Goal: Information Seeking & Learning: Stay updated

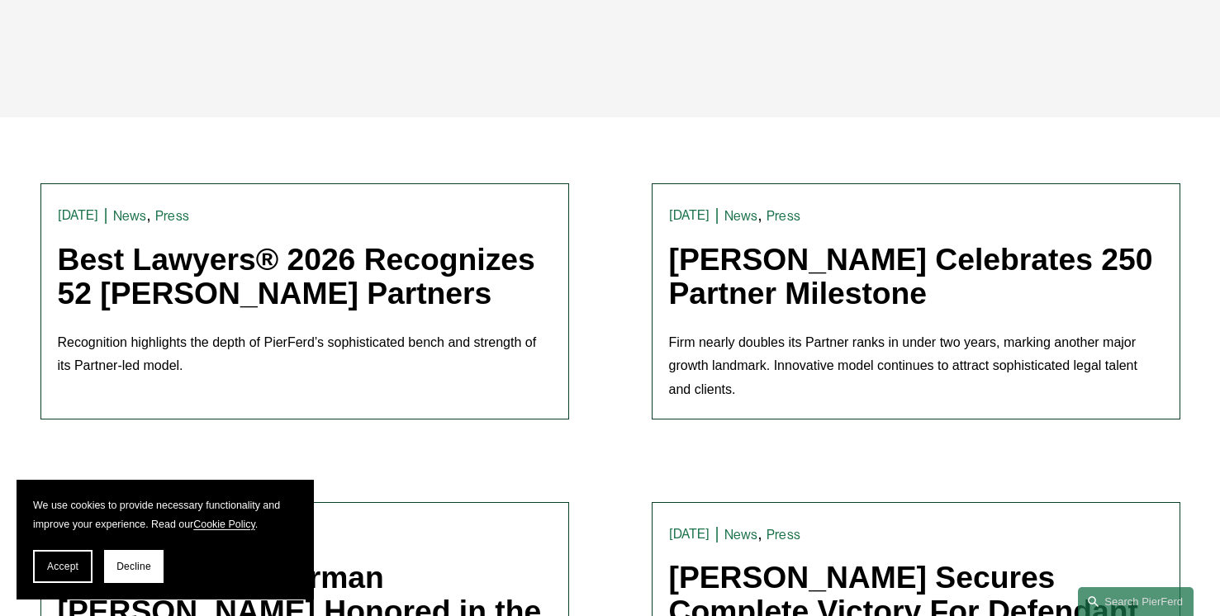
scroll to position [406, 0]
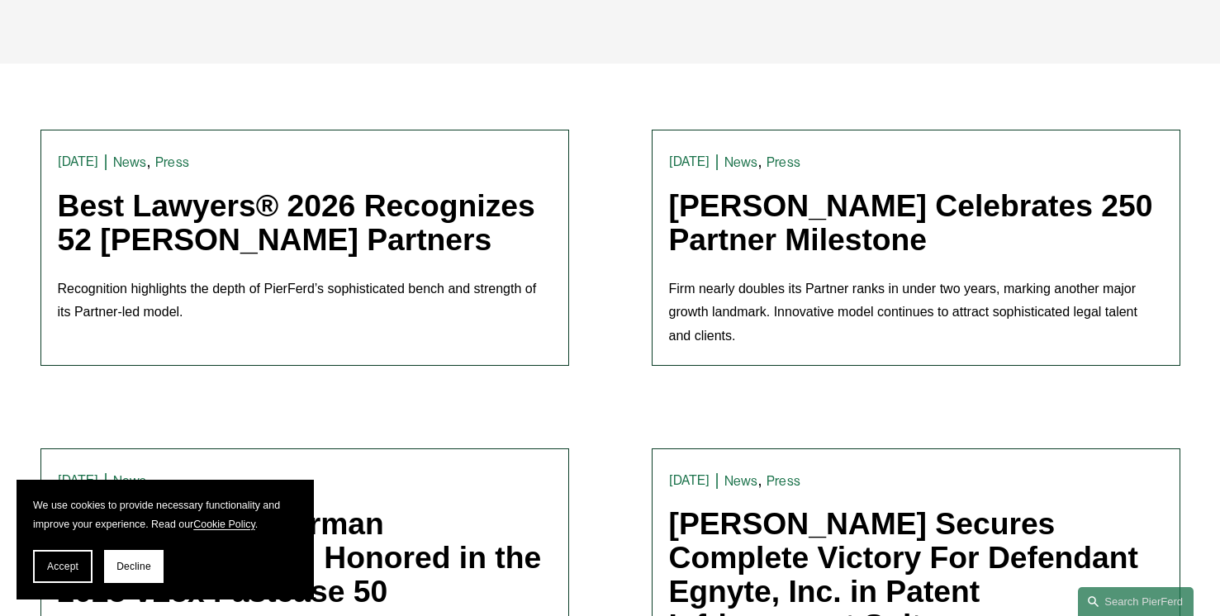
click at [401, 217] on link "Best Lawyers® 2026 Recognizes 52 [PERSON_NAME] Partners" at bounding box center [296, 222] width 477 height 69
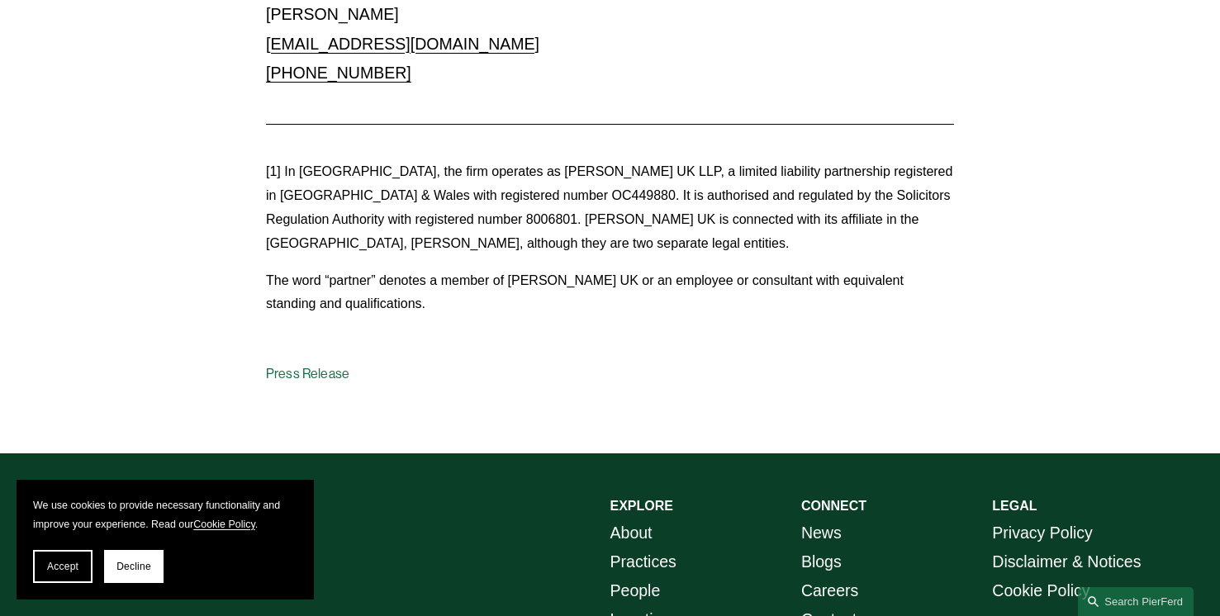
scroll to position [4876, 0]
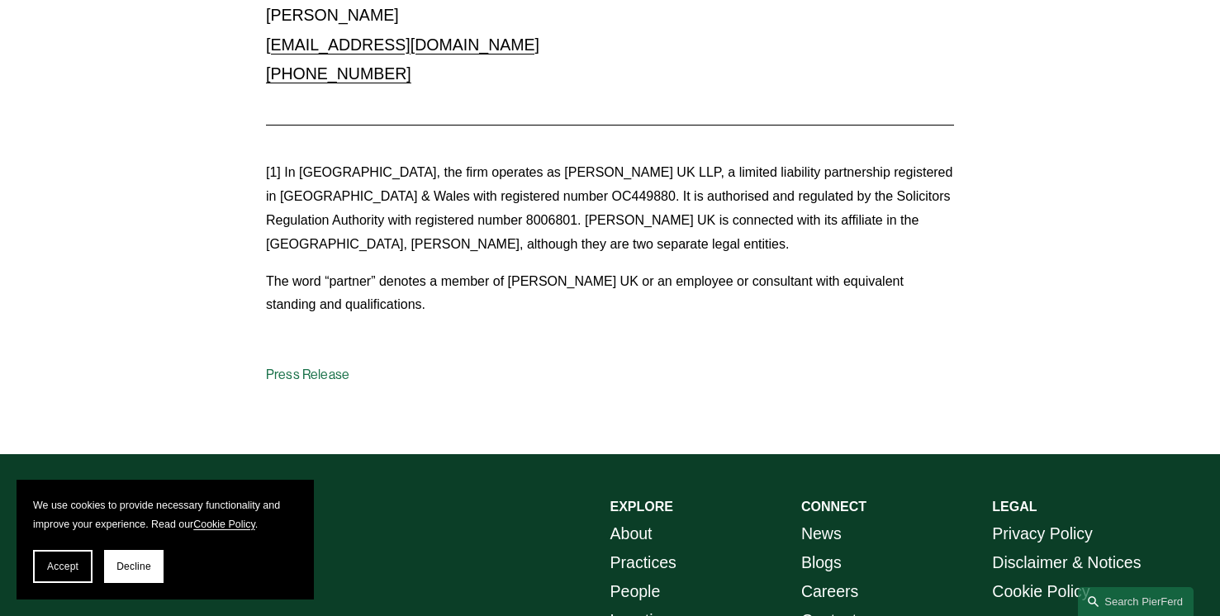
click at [315, 367] on link "Press Release" at bounding box center [307, 375] width 83 height 16
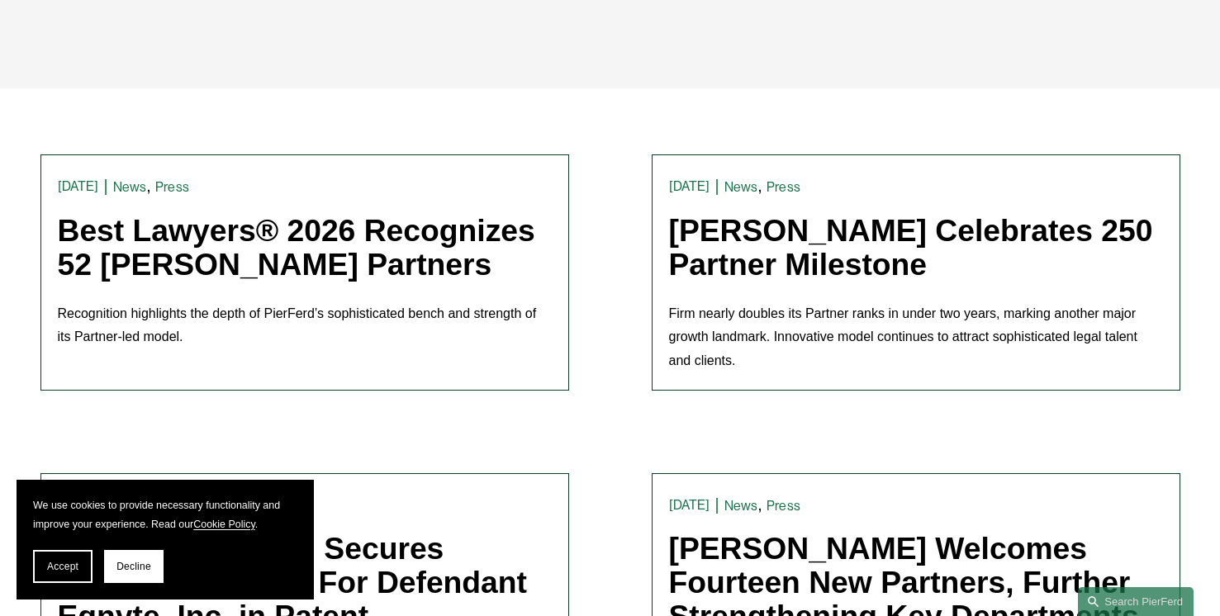
scroll to position [422, 0]
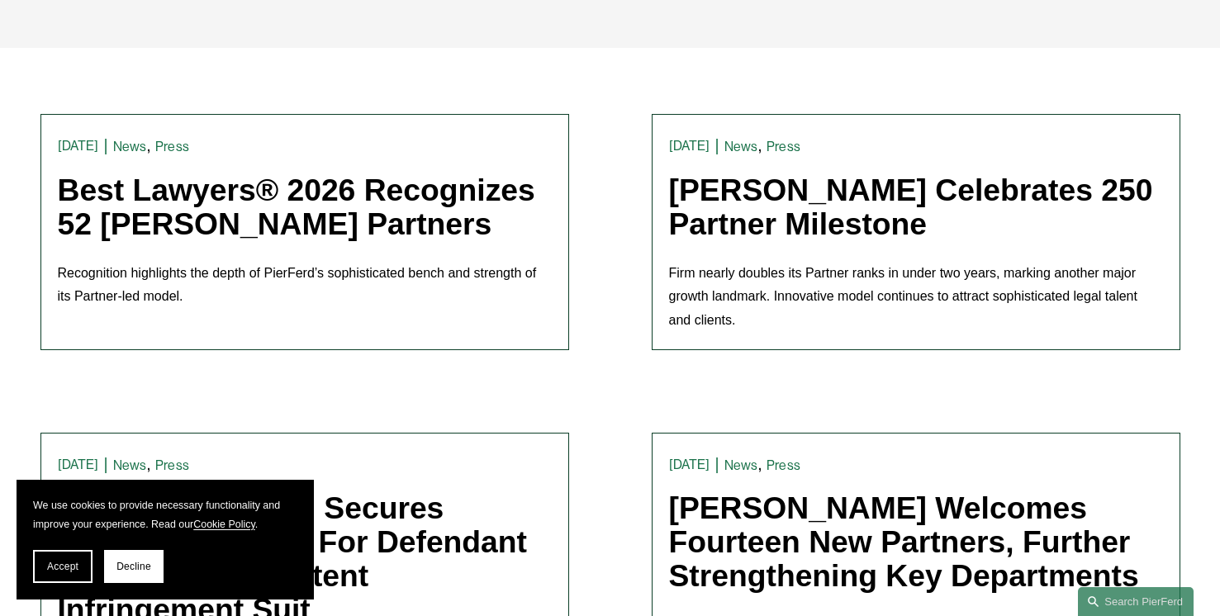
click at [389, 201] on link "Best Lawyers® 2026 Recognizes 52 [PERSON_NAME] Partners" at bounding box center [296, 207] width 477 height 69
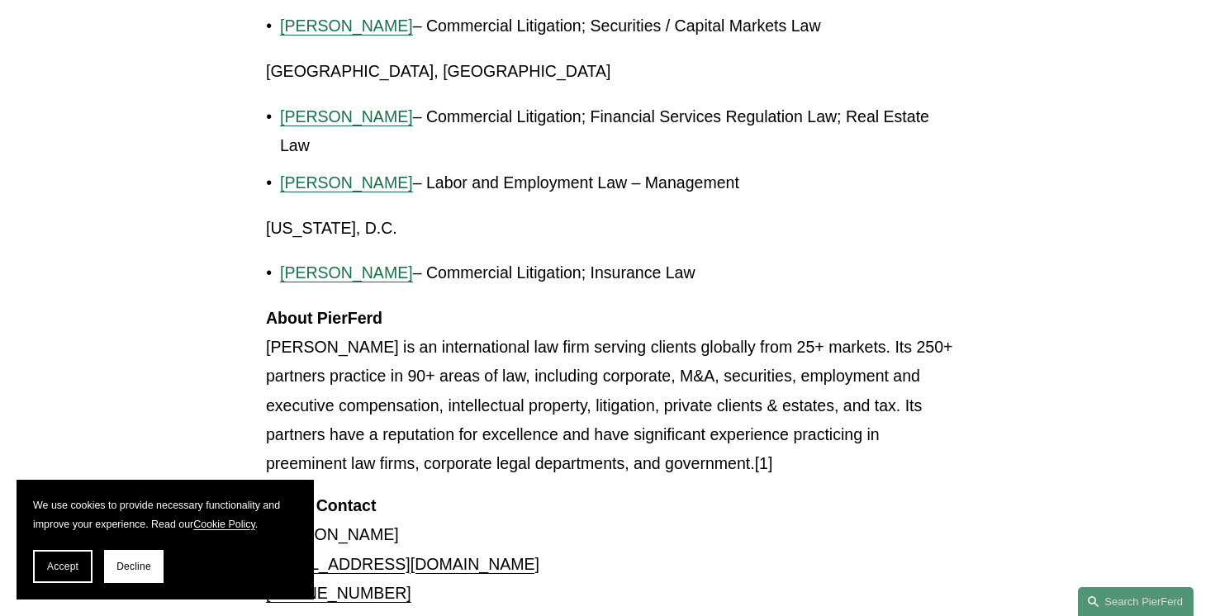
scroll to position [4362, 0]
